Goal: Check status: Check status

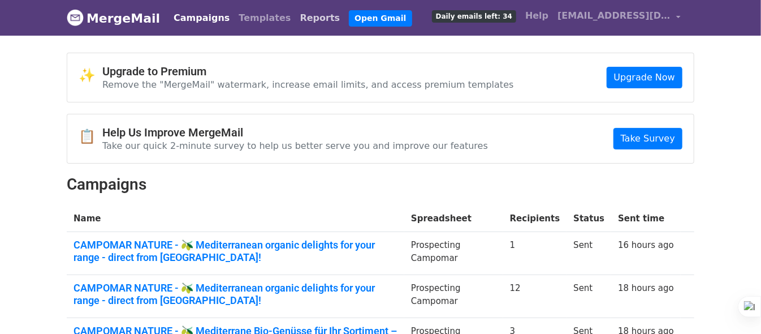
click at [296, 17] on link "Reports" at bounding box center [320, 18] width 49 height 23
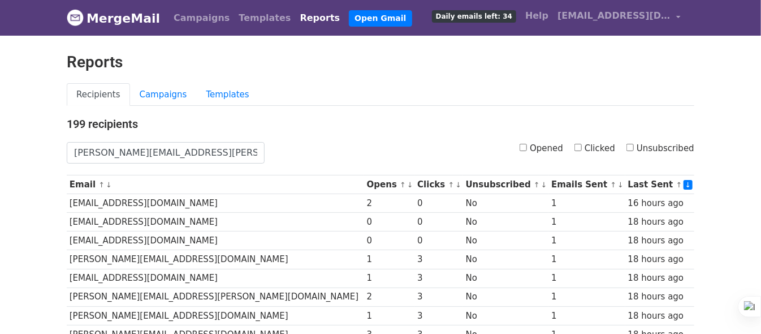
type input "[PERSON_NAME][EMAIL_ADDRESS][PERSON_NAME][DOMAIN_NAME]"
